Goal: Communication & Community: Answer question/provide support

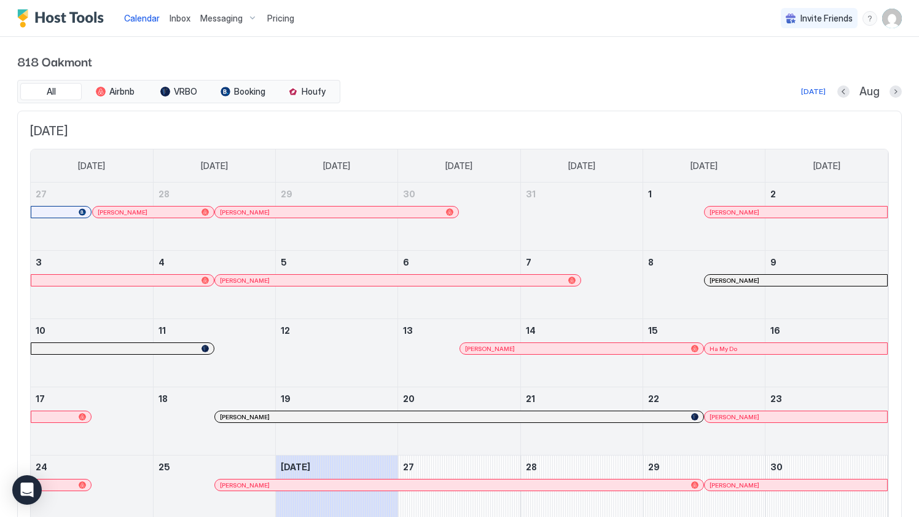
click at [185, 20] on span "Inbox" at bounding box center [180, 18] width 21 height 10
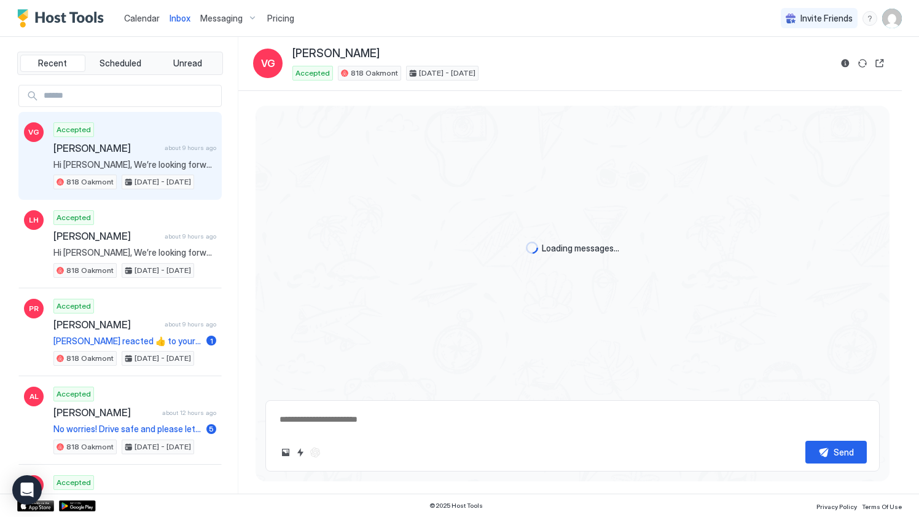
scroll to position [596, 0]
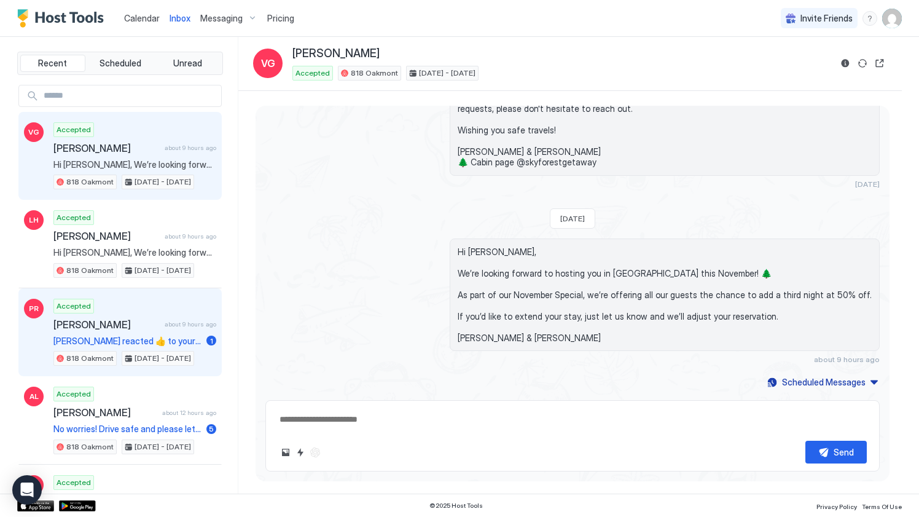
click at [134, 316] on div "Accepted [PERSON_NAME] about 9 hours ago [PERSON_NAME] reacted 👍 to your messag…" at bounding box center [134, 332] width 163 height 68
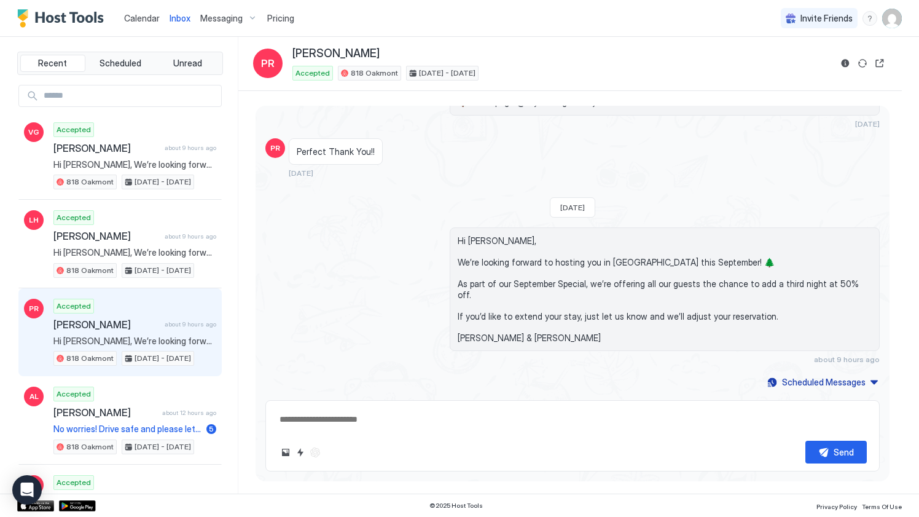
scroll to position [678, 0]
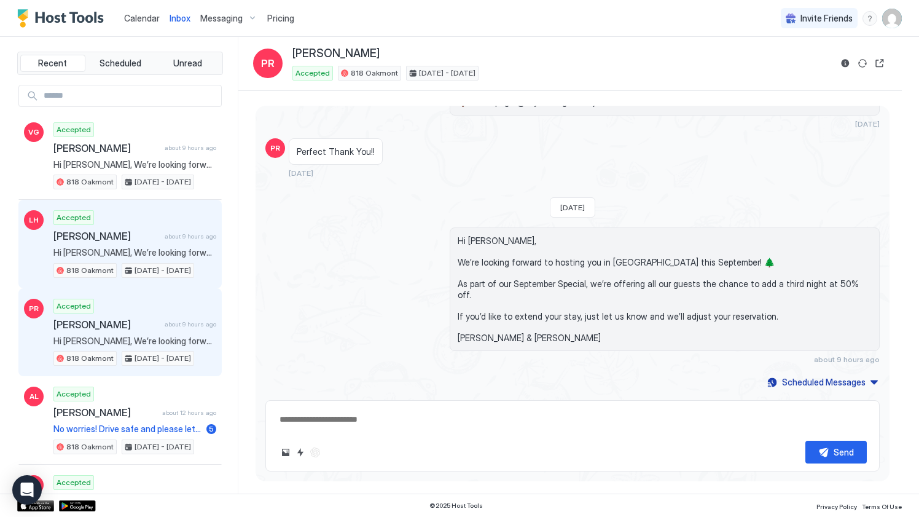
click at [154, 222] on div "Accepted [PERSON_NAME] about 9 hours ago Hi [PERSON_NAME], We’re looking forwar…" at bounding box center [134, 244] width 163 height 68
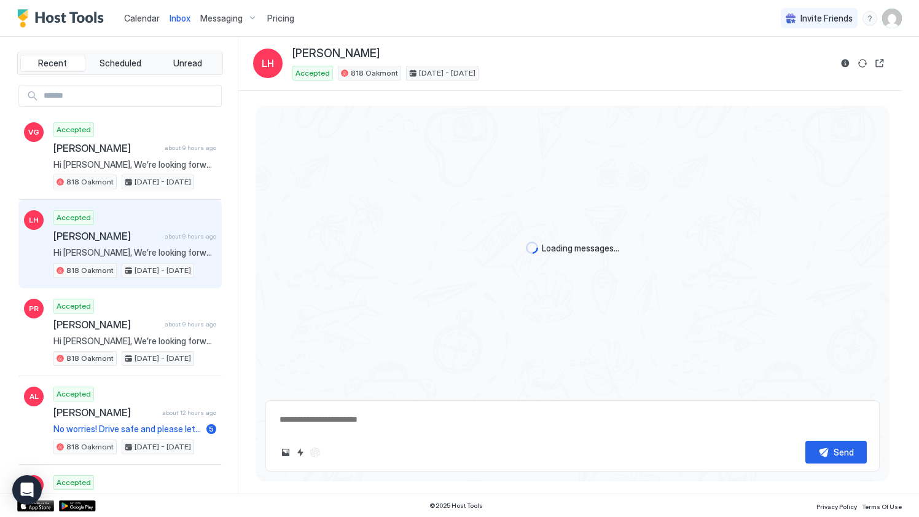
scroll to position [518, 0]
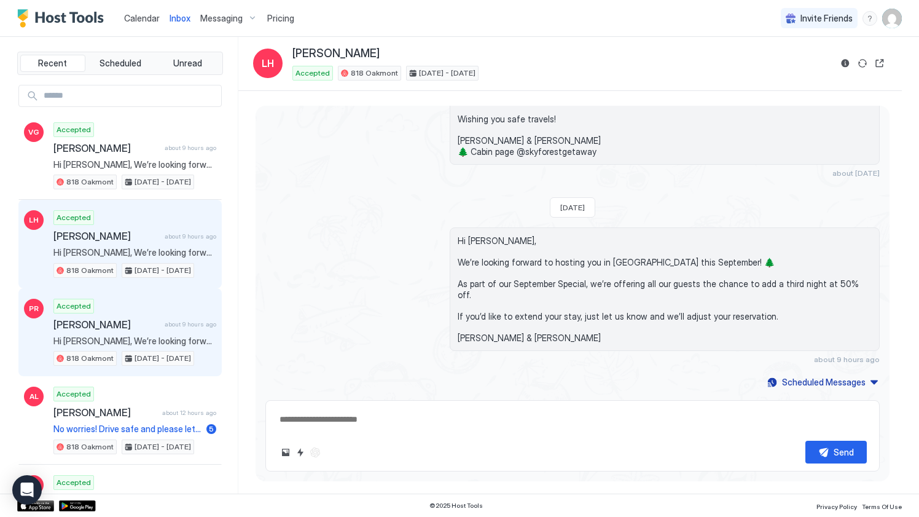
click at [137, 313] on div "Accepted [PERSON_NAME] about 9 hours ago Hi [PERSON_NAME], We’re looking forwar…" at bounding box center [134, 332] width 163 height 68
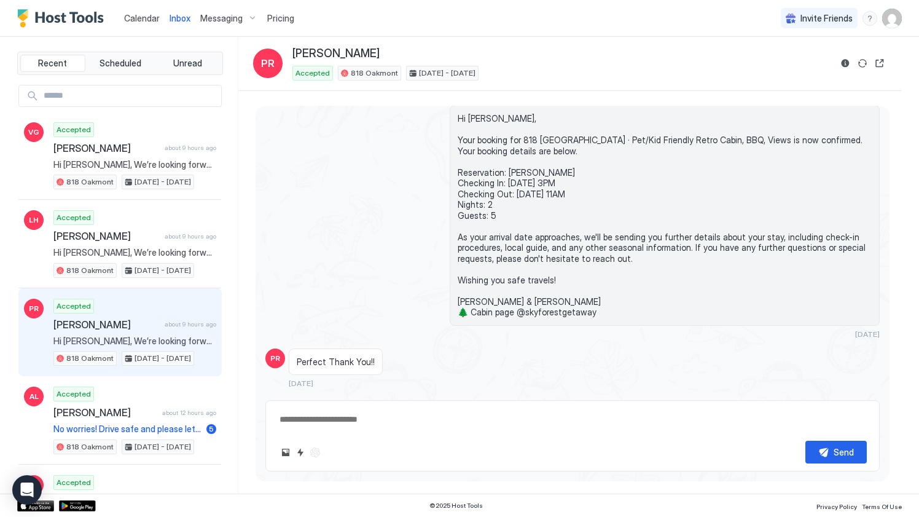
scroll to position [678, 0]
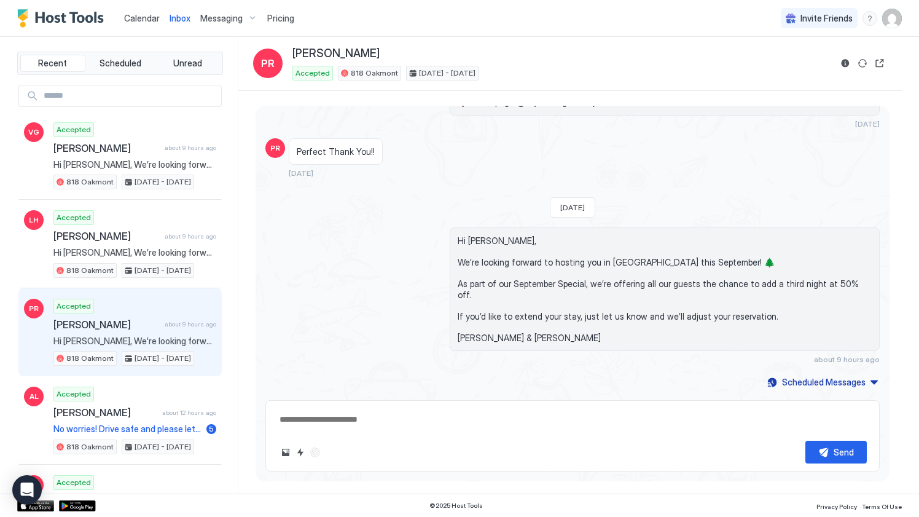
type textarea "*"
